Goal: Find specific page/section: Find specific page/section

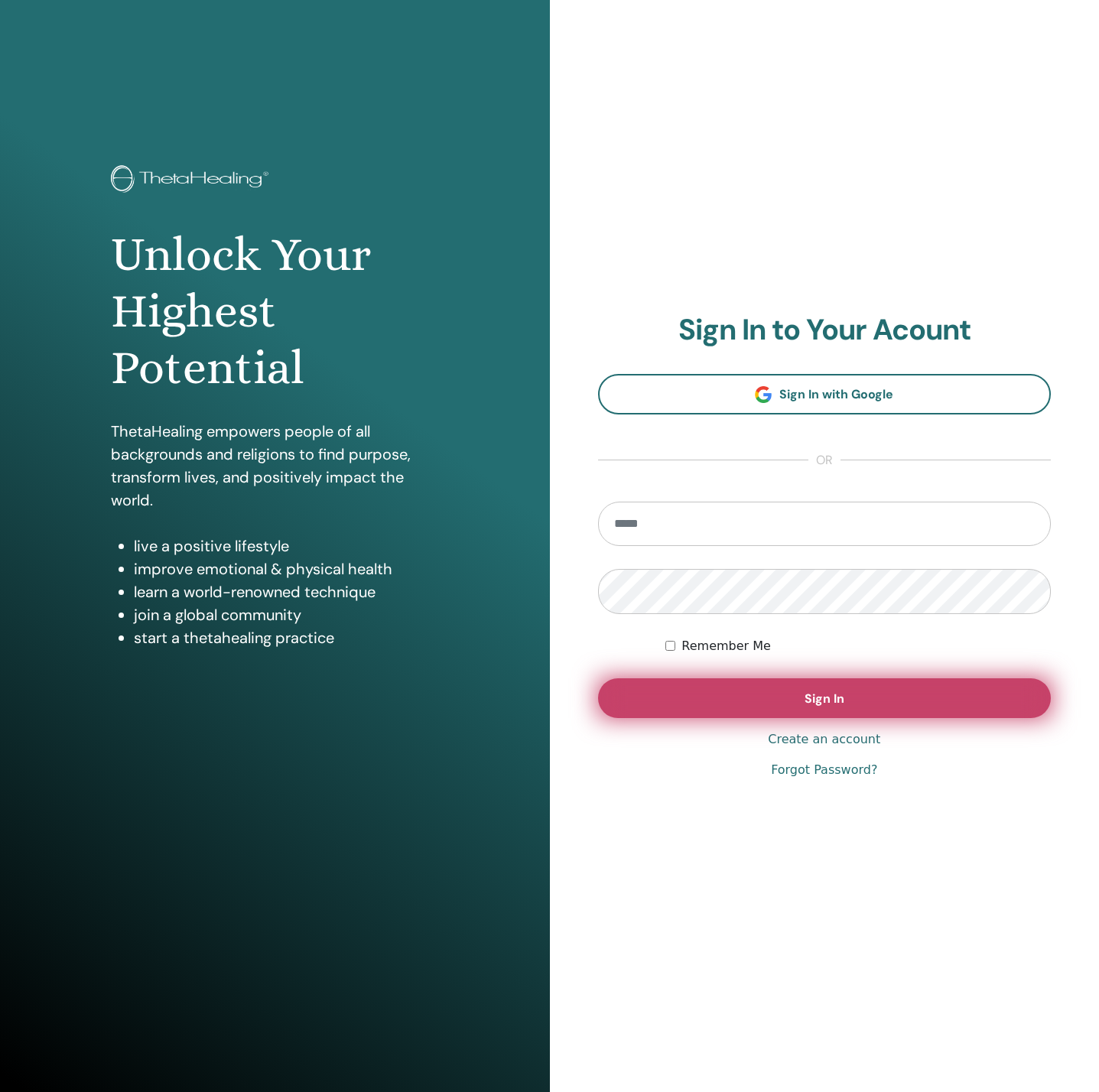
type input "**********"
click at [707, 696] on button "Sign In" at bounding box center [824, 698] width 453 height 40
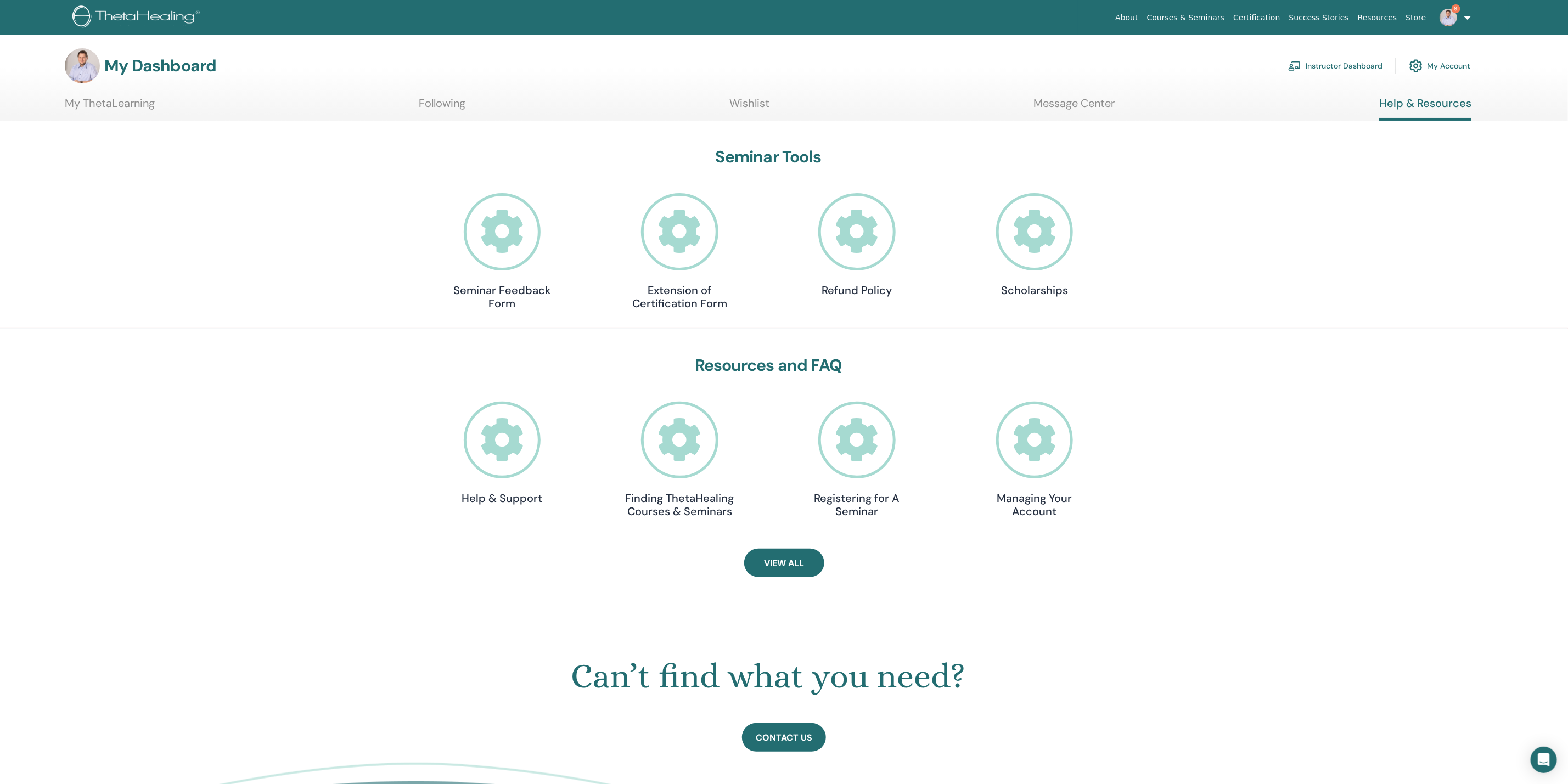
click at [1434, 456] on div "Resources and FAQ Help & Support Finding ThetaHealing Courses & Seminars Regist…" at bounding box center [768, 439] width 1442 height 167
click at [804, 564] on span "View All" at bounding box center [783, 563] width 40 height 11
click at [693, 438] on icon at bounding box center [680, 440] width 78 height 78
drag, startPoint x: 1266, startPoint y: 286, endPoint x: 1169, endPoint y: 344, distance: 113.0
click at [1265, 289] on div "Seminar Tools Seminar Feedback Form Extension of Certification Form Refund Poli…" at bounding box center [768, 230] width 1442 height 167
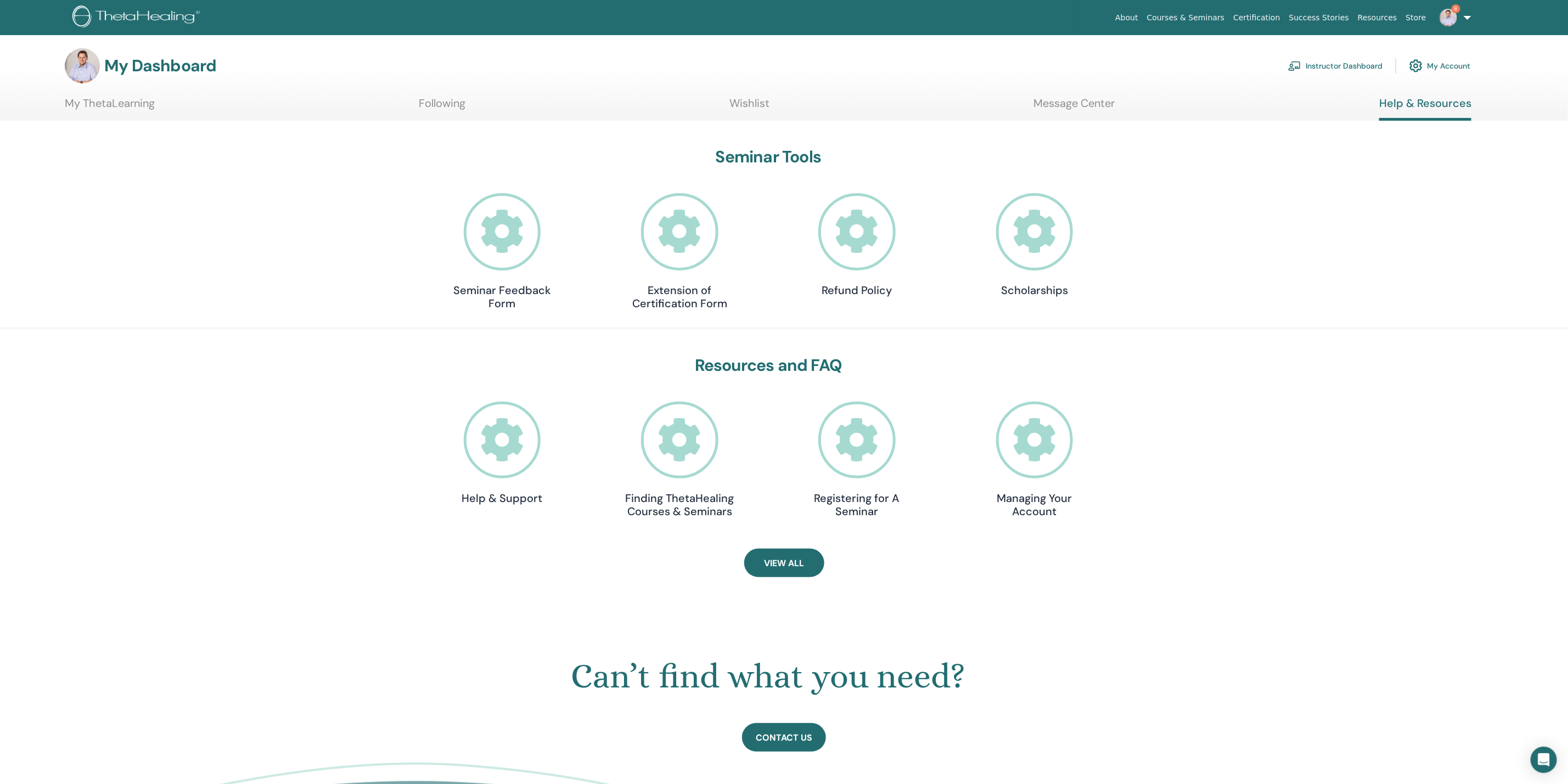
click at [1012, 444] on icon at bounding box center [1035, 440] width 78 height 78
click at [1324, 67] on link "Instructor Dashboard" at bounding box center [1335, 66] width 94 height 24
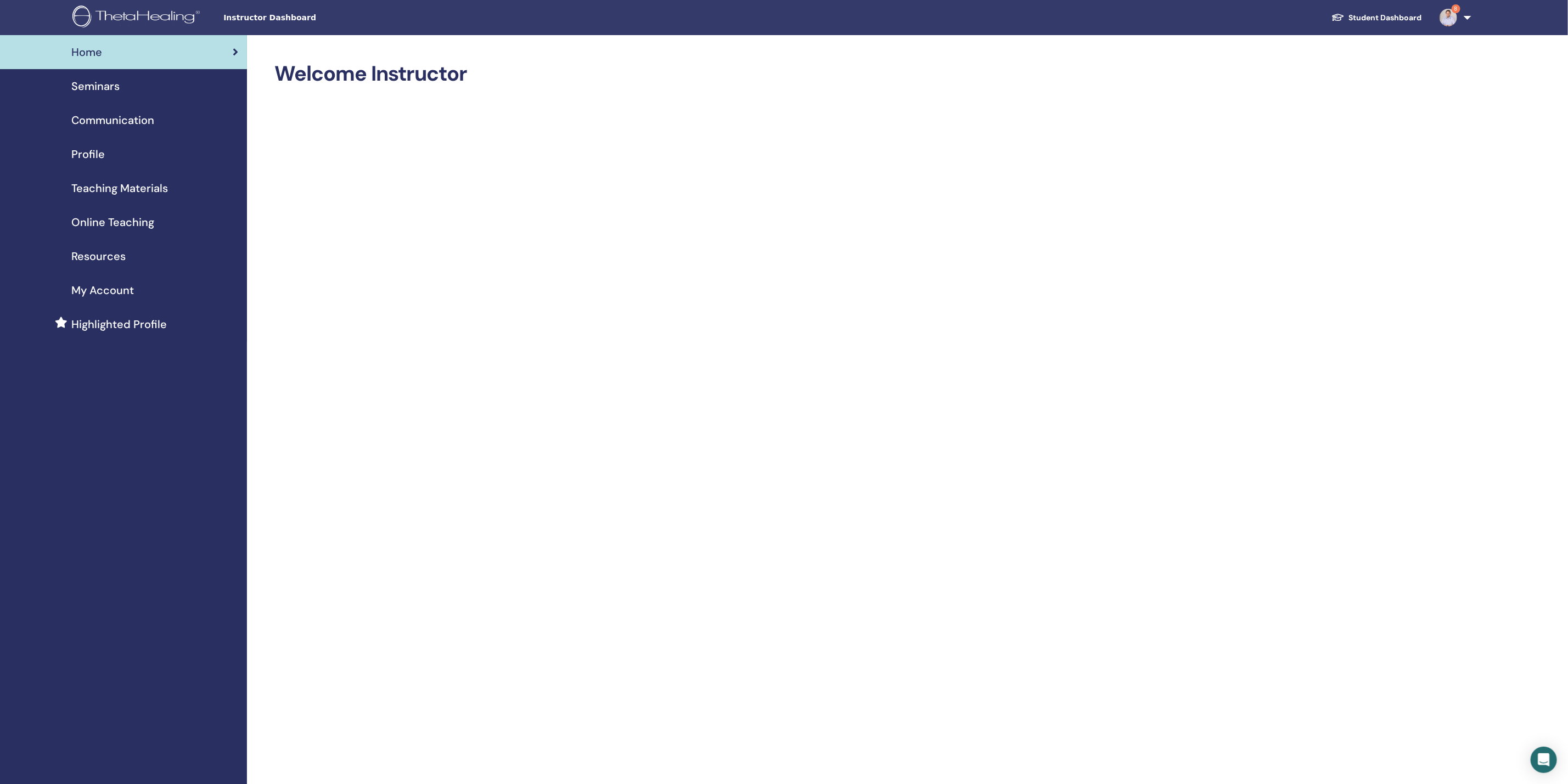
click at [97, 220] on span "Online Teaching" at bounding box center [113, 222] width 83 height 17
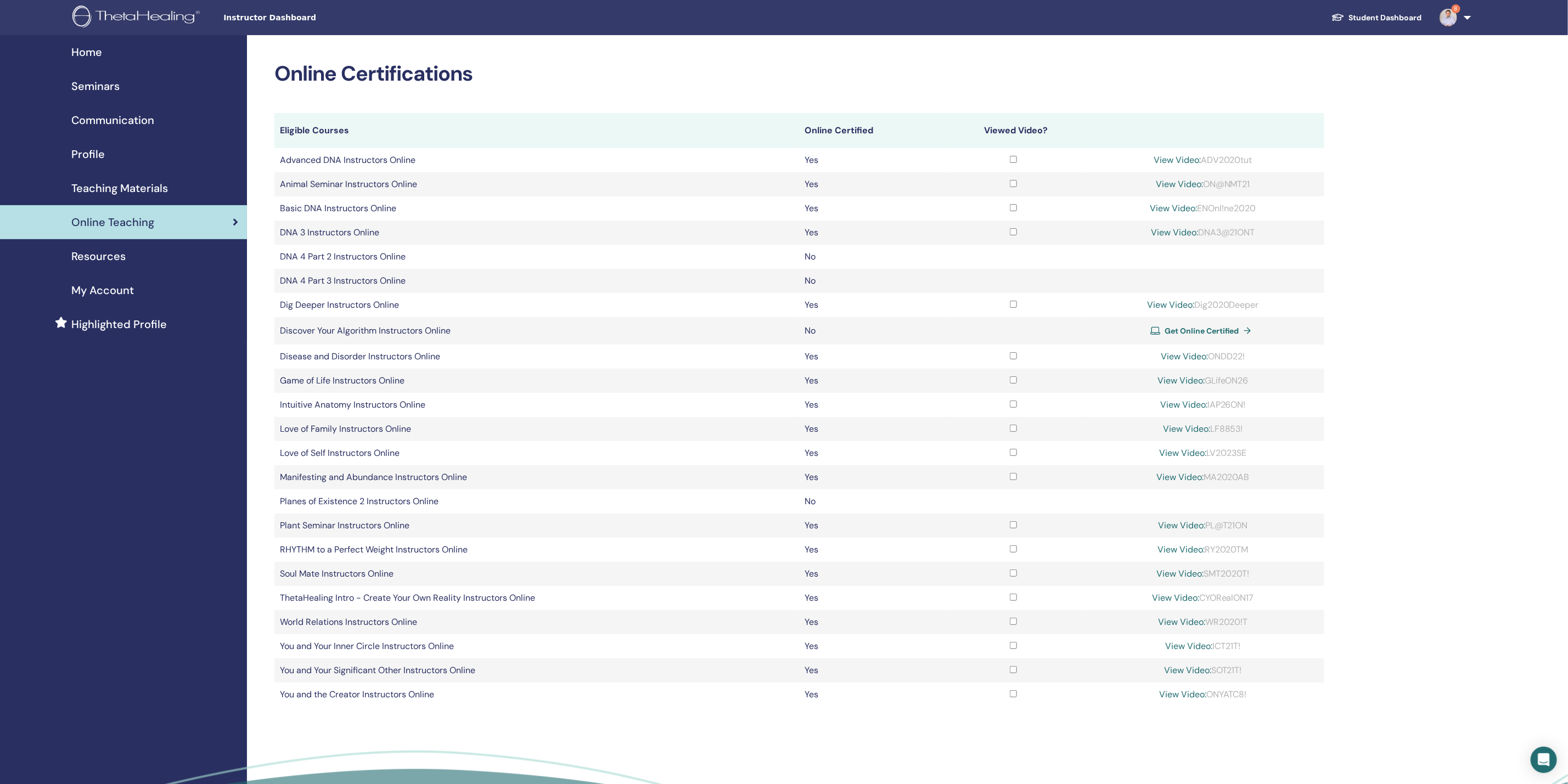
click at [157, 186] on span "Teaching Materials" at bounding box center [120, 188] width 97 height 17
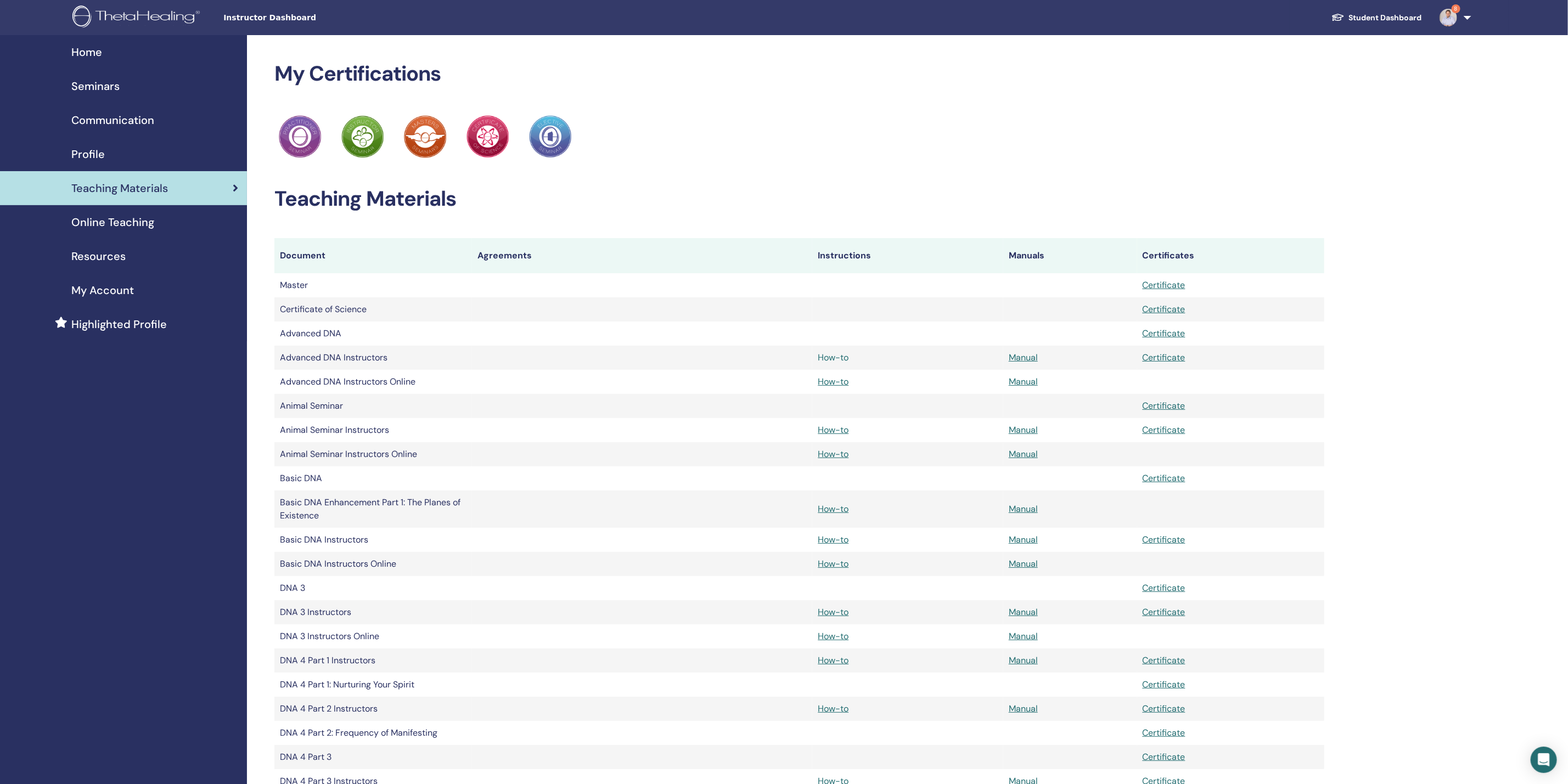
click at [837, 360] on link "How-to" at bounding box center [833, 358] width 31 height 11
